Goal: Task Accomplishment & Management: Manage account settings

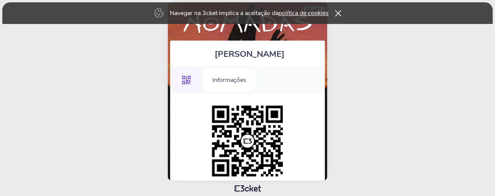
click at [339, 12] on icon at bounding box center [338, 13] width 6 height 6
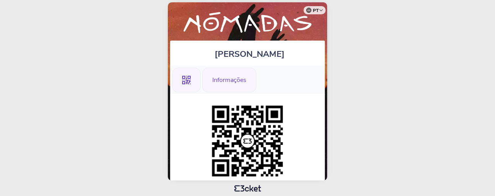
click at [234, 75] on div "Informações" at bounding box center [229, 80] width 54 height 25
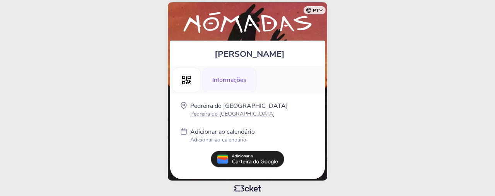
scroll to position [3, 0]
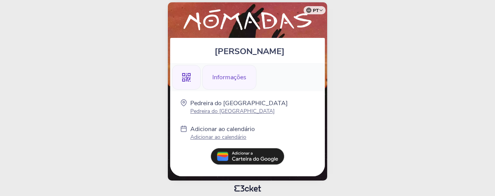
click at [185, 79] on icon at bounding box center [186, 77] width 9 height 9
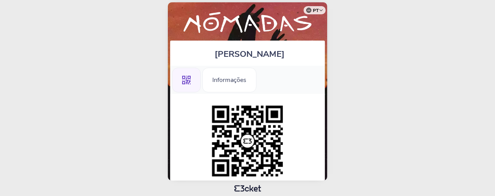
drag, startPoint x: 491, startPoint y: 44, endPoint x: 464, endPoint y: 123, distance: 83.8
click at [464, 123] on body "pt Português (Portugal) English Español Catalan Français Luís Costa .st0{fill-r…" at bounding box center [247, 98] width 489 height 190
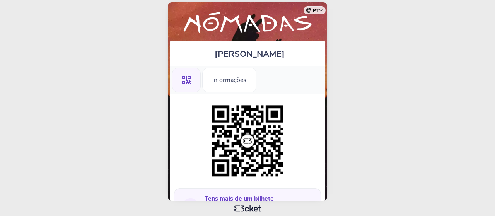
drag, startPoint x: 325, startPoint y: 103, endPoint x: 343, endPoint y: 74, distance: 34.2
click at [343, 74] on body "pt Português (Portugal) English Español Catalan Français Luís Costa .st0{fill-r…" at bounding box center [247, 108] width 489 height 210
click at [350, 80] on body "pt Português (Portugal) English Español Catalan Français Luís Costa .st0{fill-r…" at bounding box center [247, 108] width 489 height 210
click at [328, 109] on body "pt Português (Portugal) English Español Catalan Français Luís Costa .st0{fill-r…" at bounding box center [247, 108] width 489 height 210
drag, startPoint x: 345, startPoint y: 91, endPoint x: 345, endPoint y: 79, distance: 11.6
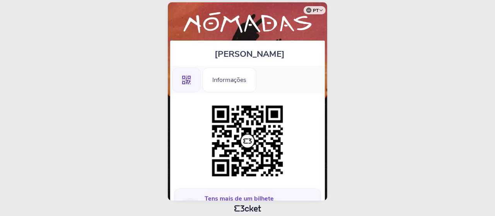
click at [345, 79] on body "pt Português (Portugal) English Español Catalan Français Luís Costa .st0{fill-r…" at bounding box center [247, 108] width 489 height 210
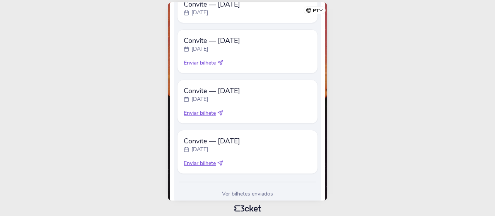
scroll to position [483, 0]
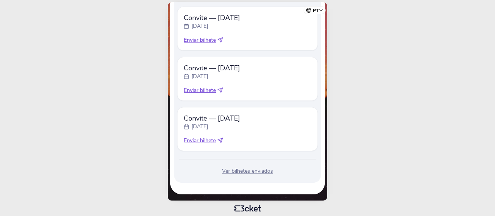
drag, startPoint x: 205, startPoint y: 196, endPoint x: 340, endPoint y: 96, distance: 167.9
click at [444, 99] on body "pt Português (Portugal) English Español Catalan Français Luís Costa .st0{fill-r…" at bounding box center [247, 108] width 489 height 210
drag, startPoint x: 349, startPoint y: 174, endPoint x: 328, endPoint y: 84, distance: 92.5
click at [328, 84] on body "pt Português (Portugal) English Español Catalan Français Luís Costa .st0{fill-r…" at bounding box center [247, 108] width 489 height 210
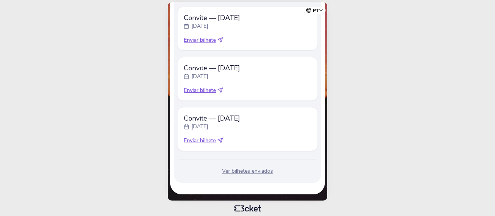
click at [314, 109] on div "Convite — Sunday domingo, 7 set Enviar bilhete" at bounding box center [247, 129] width 141 height 44
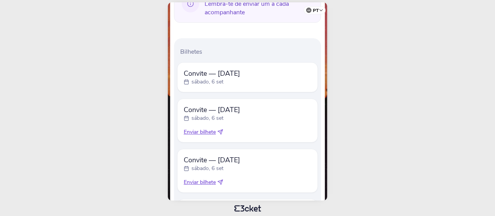
scroll to position [204, 0]
click at [189, 71] on span "Convite — [DATE]" at bounding box center [212, 72] width 56 height 9
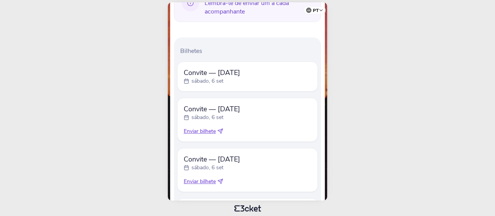
click at [185, 82] on rect at bounding box center [187, 81] width 4 height 4
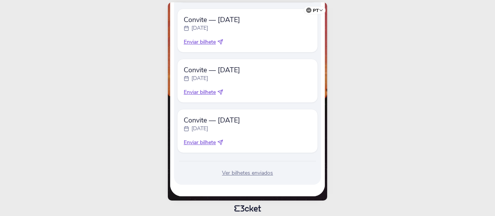
scroll to position [483, 0]
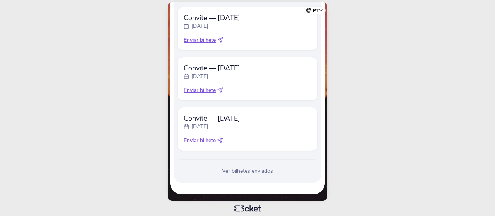
click at [231, 168] on div "Ver bilhetes enviados" at bounding box center [247, 172] width 141 height 8
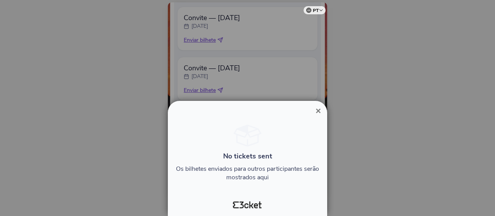
click at [318, 112] on span "×" at bounding box center [318, 111] width 5 height 10
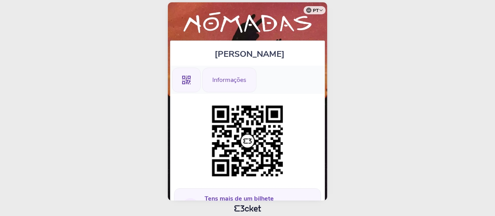
click at [223, 84] on div "Informações" at bounding box center [229, 80] width 54 height 25
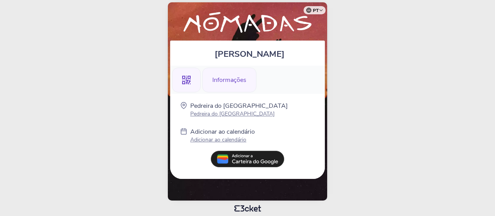
click at [184, 76] on icon at bounding box center [186, 80] width 9 height 9
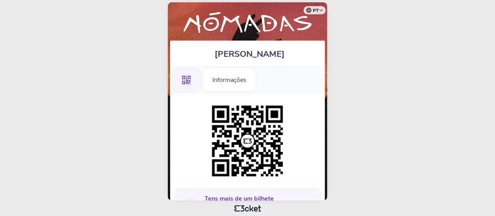
click at [304, 24] on img at bounding box center [247, 23] width 147 height 27
click at [313, 118] on div at bounding box center [247, 141] width 147 height 79
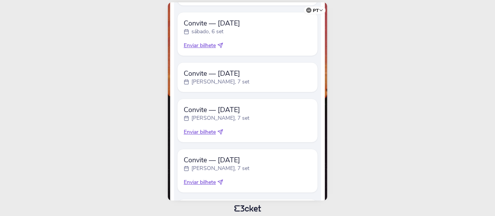
scroll to position [390, 0]
click at [192, 74] on span "Convite — [DATE]" at bounding box center [217, 74] width 66 height 9
click at [198, 82] on p "[PERSON_NAME], 7 set" at bounding box center [220, 83] width 58 height 8
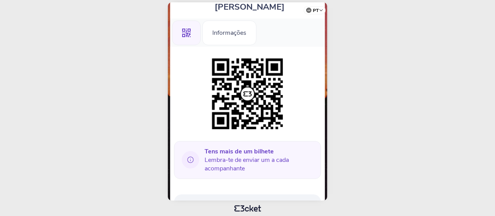
scroll to position [34, 0]
